Goal: Task Accomplishment & Management: Use online tool/utility

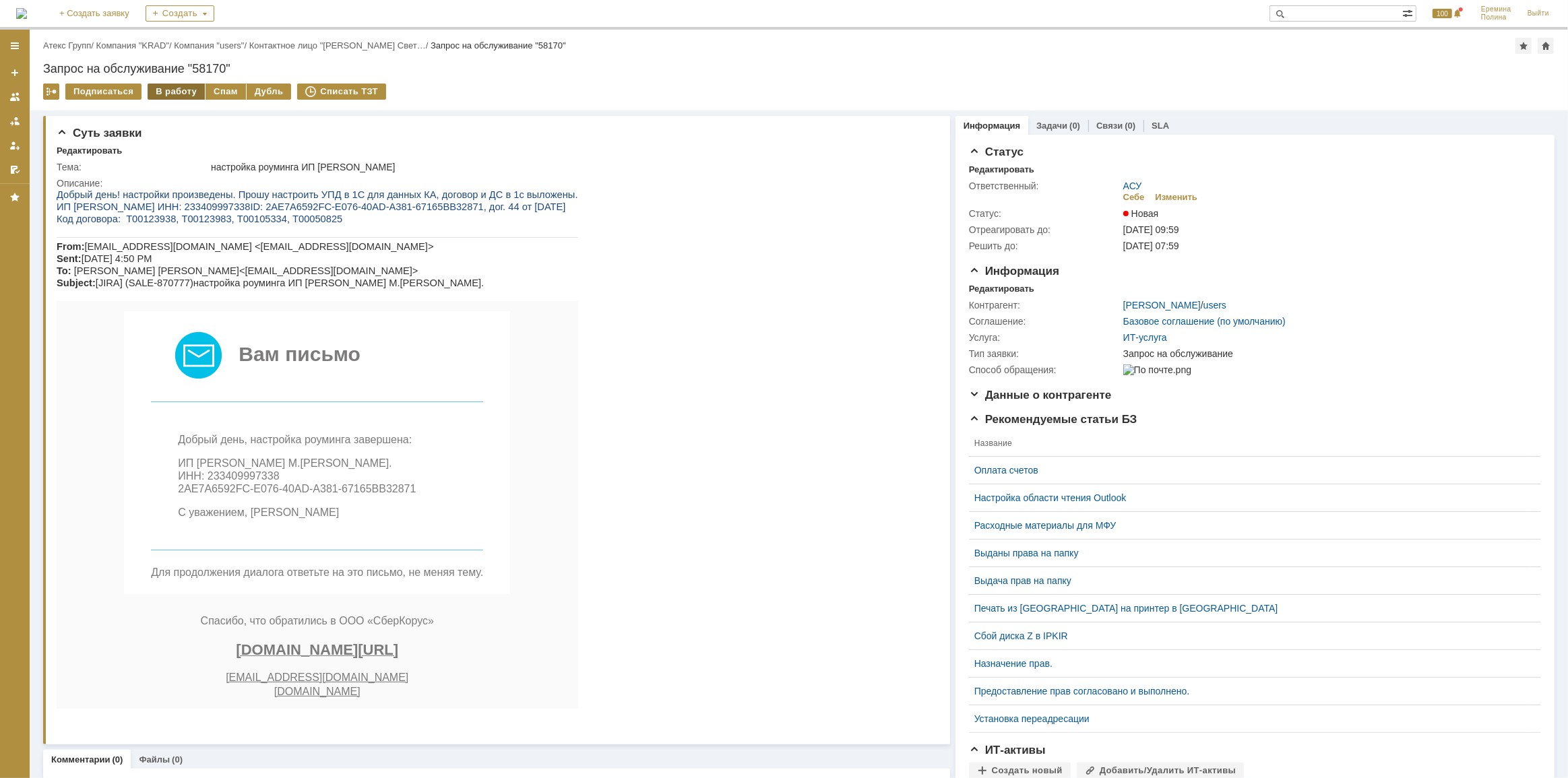
click at [171, 96] on div "В работу" at bounding box center [176, 92] width 57 height 16
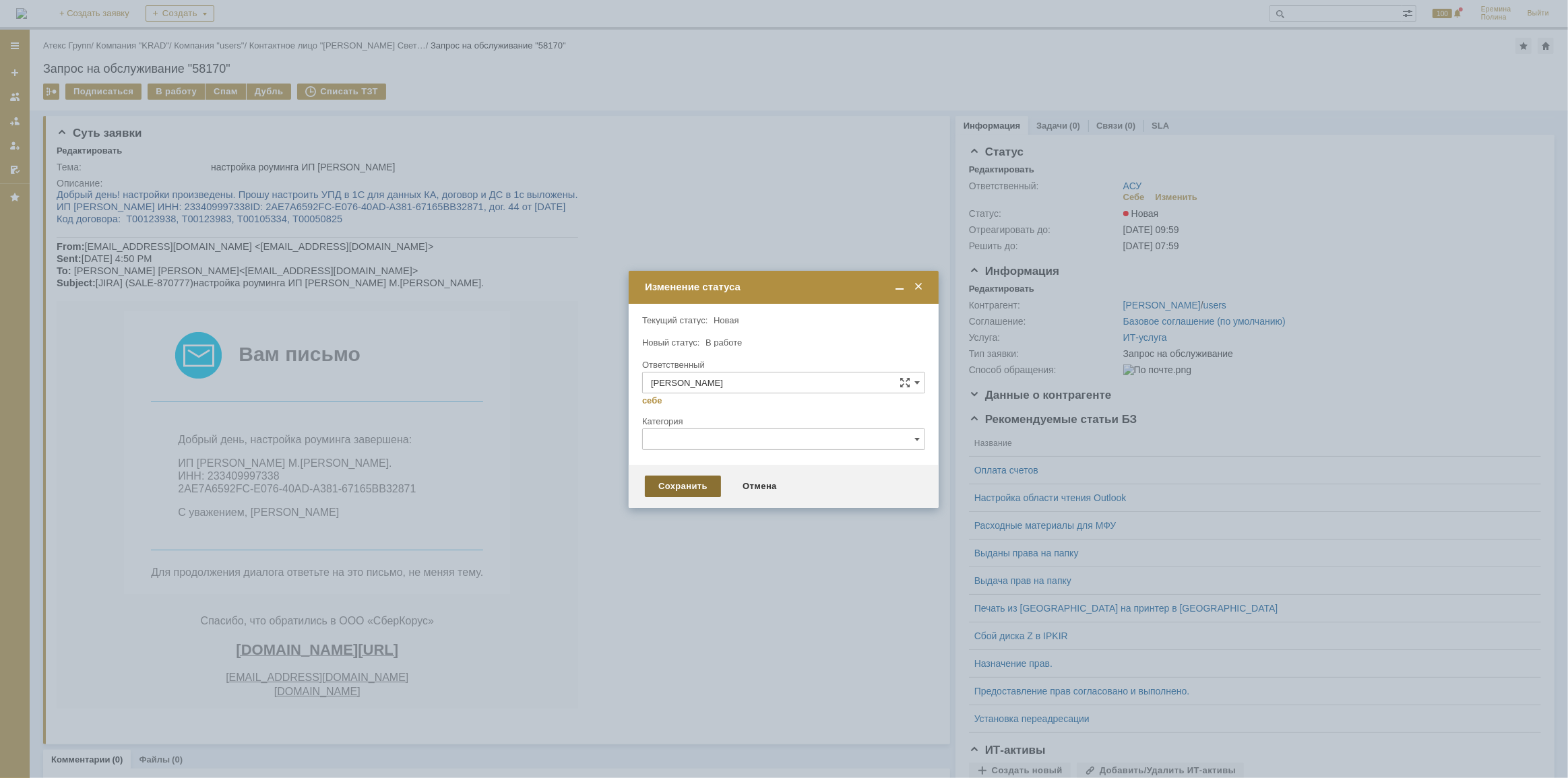
click at [698, 480] on div "Сохранить" at bounding box center [683, 486] width 76 height 21
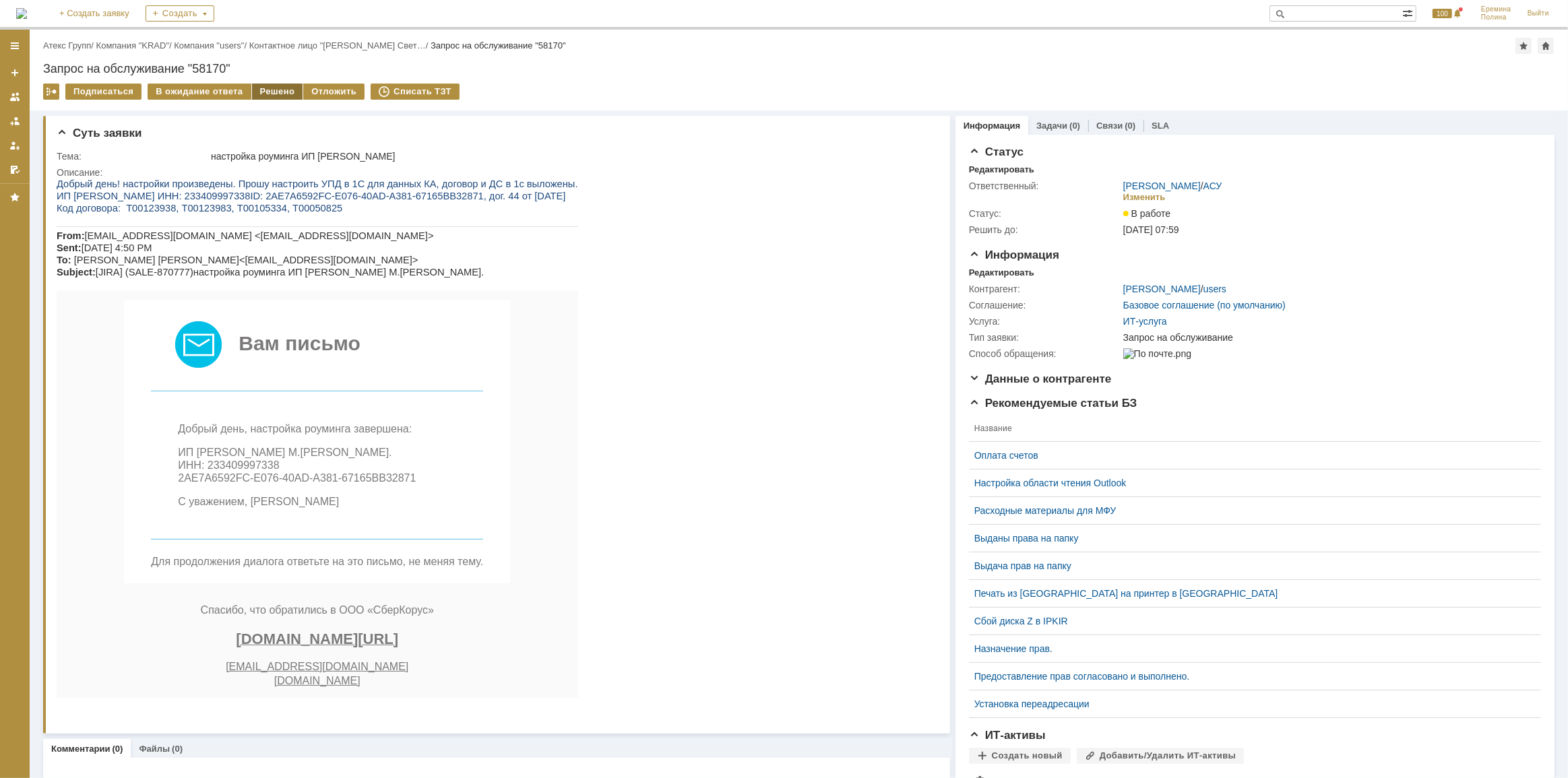
click at [273, 93] on div "Решено" at bounding box center [277, 92] width 51 height 16
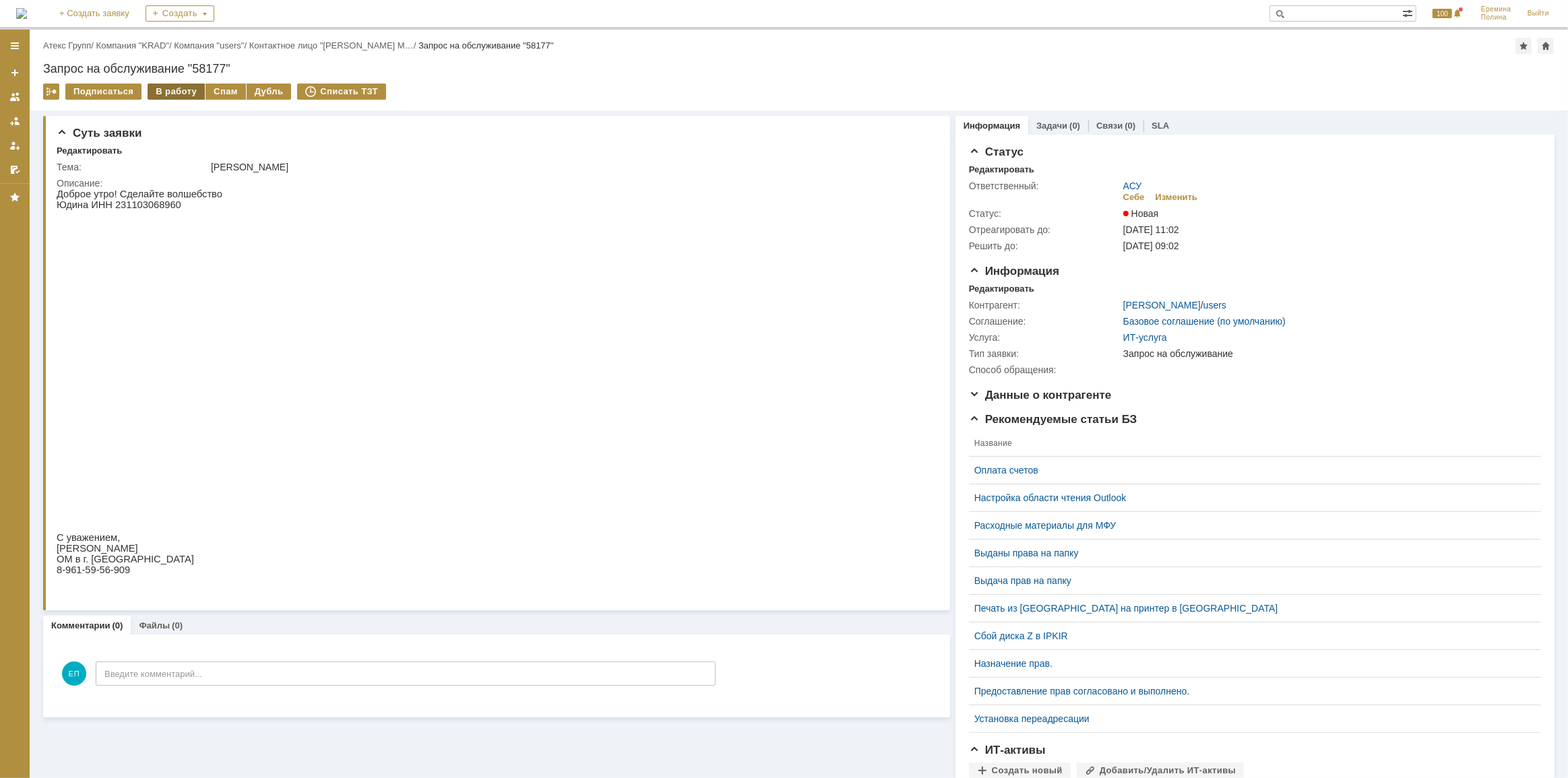
click at [172, 93] on div "В работу" at bounding box center [176, 92] width 57 height 16
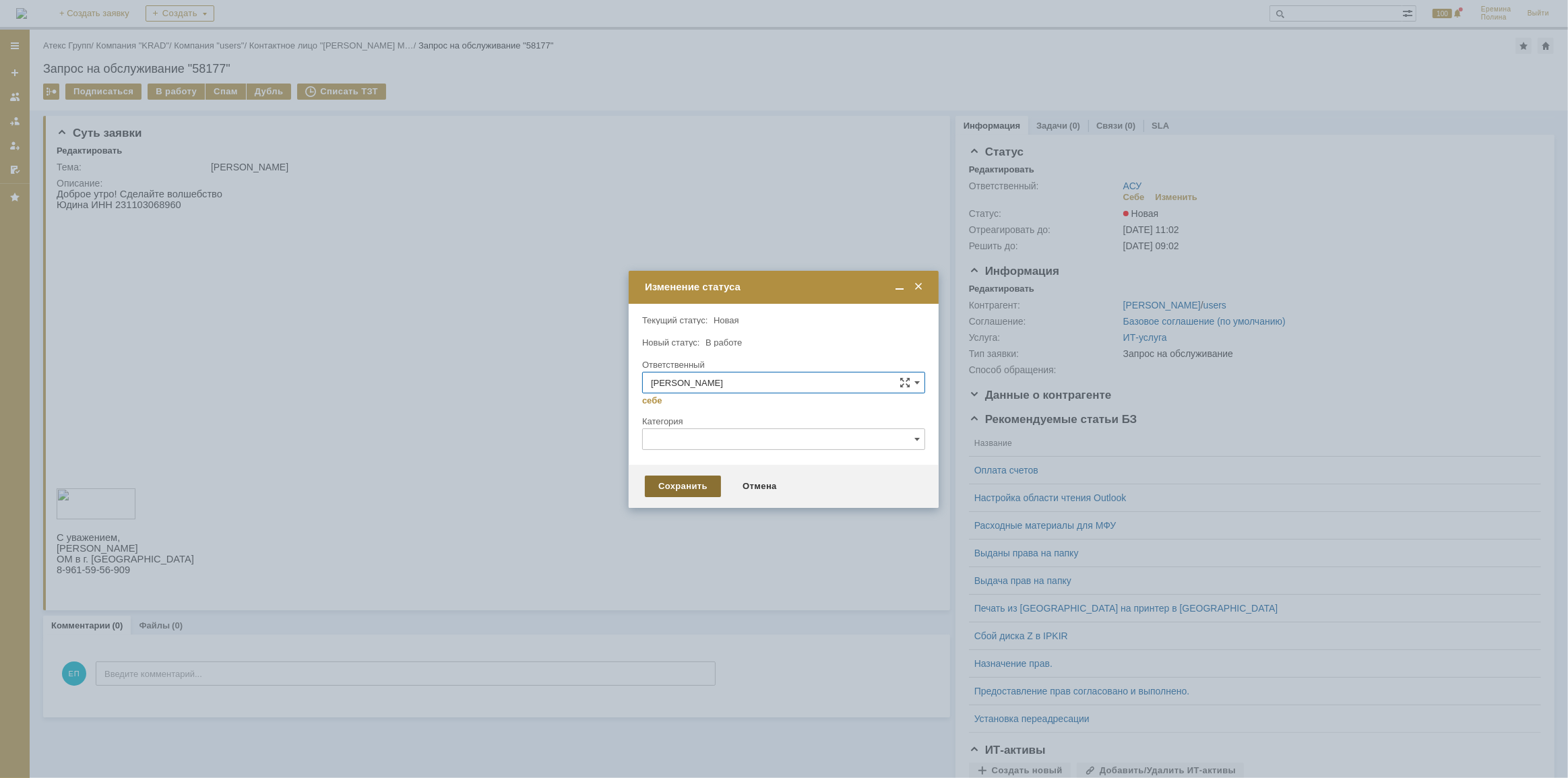
click at [679, 479] on div "Сохранить" at bounding box center [683, 486] width 76 height 21
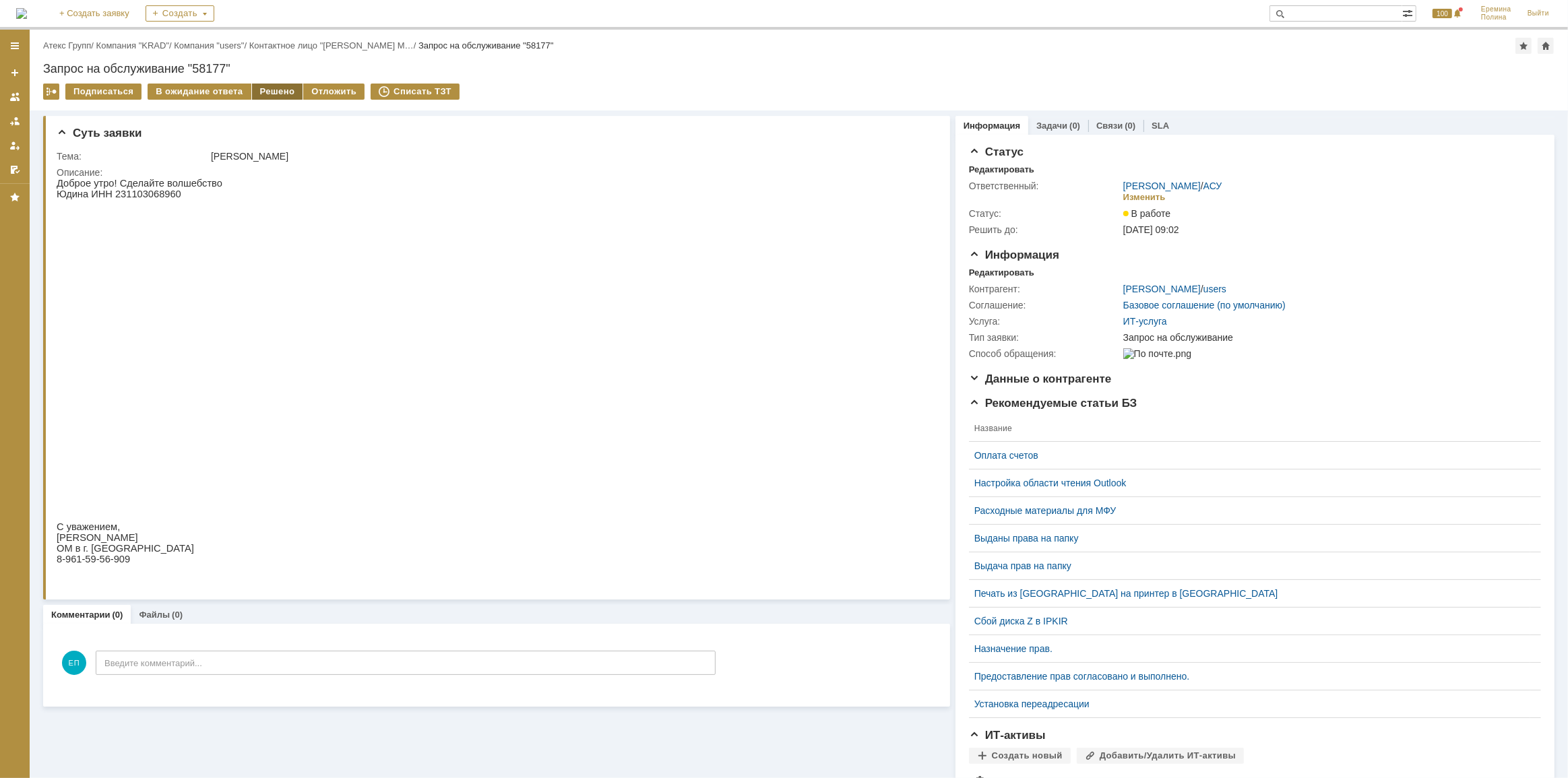
click at [274, 88] on div "Решено" at bounding box center [277, 92] width 51 height 16
